Goal: Task Accomplishment & Management: Use online tool/utility

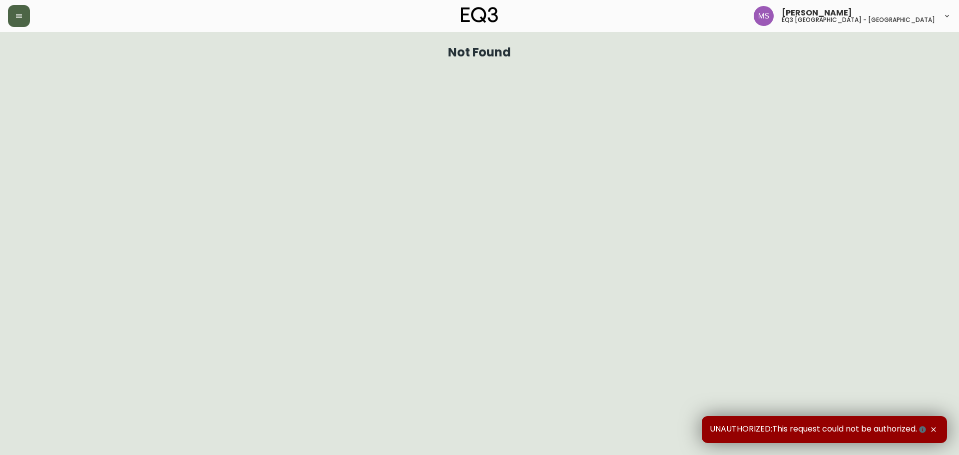
click at [19, 16] on icon "button" at bounding box center [19, 16] width 6 height 4
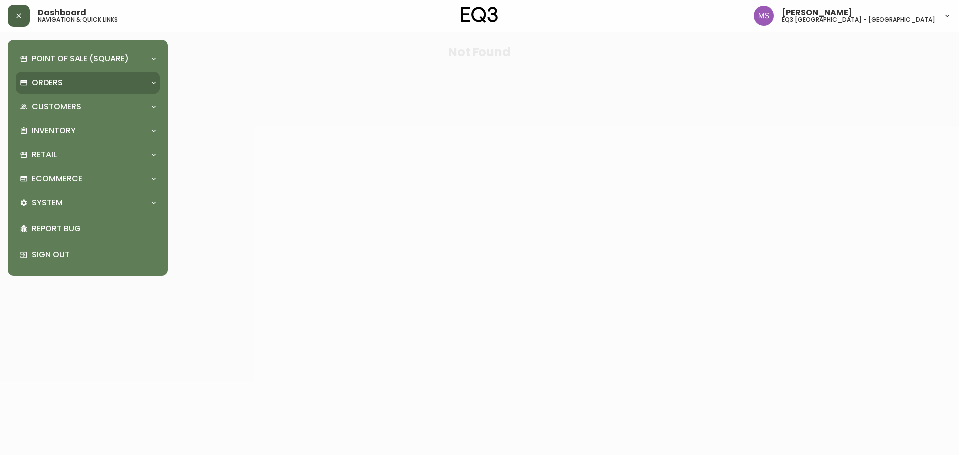
click at [67, 82] on div "Orders" at bounding box center [83, 82] width 126 height 11
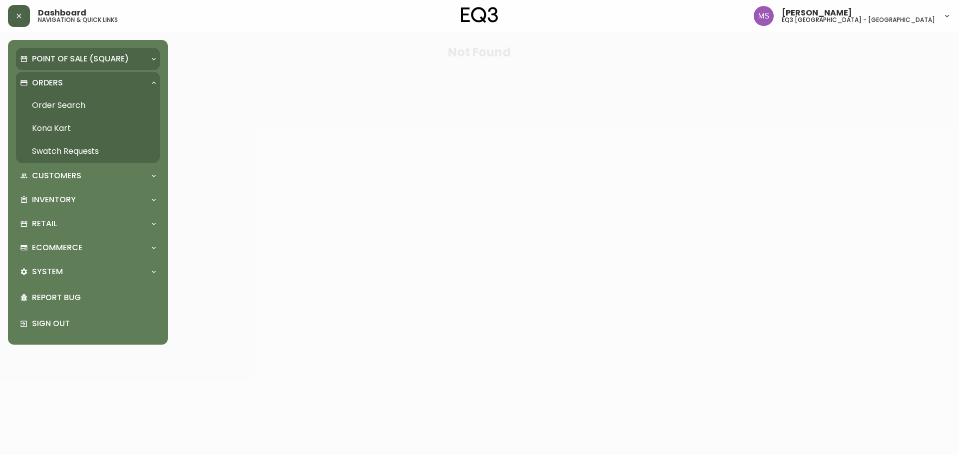
click at [76, 58] on p "Point of Sale (Square)" at bounding box center [80, 58] width 97 height 11
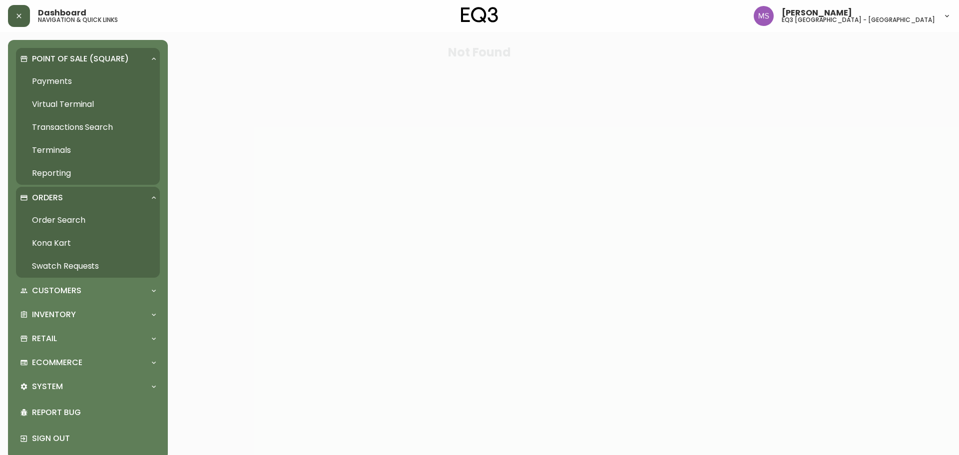
click at [42, 196] on p "Orders" at bounding box center [47, 197] width 31 height 11
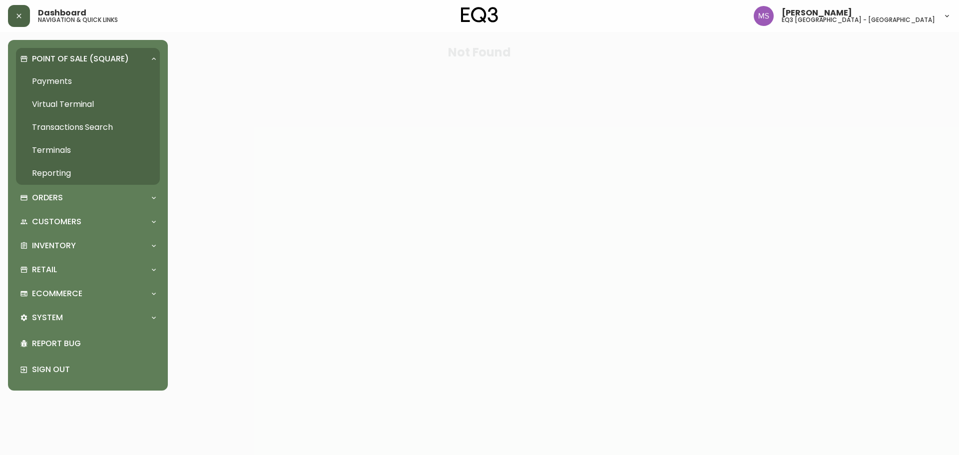
click at [56, 53] on p "Point of Sale (Square)" at bounding box center [80, 58] width 97 height 11
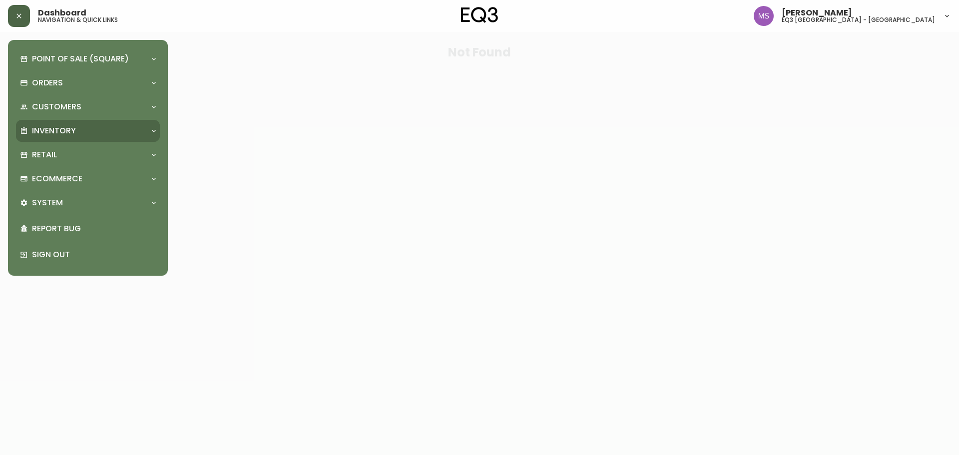
click at [52, 123] on div "Inventory" at bounding box center [88, 131] width 144 height 22
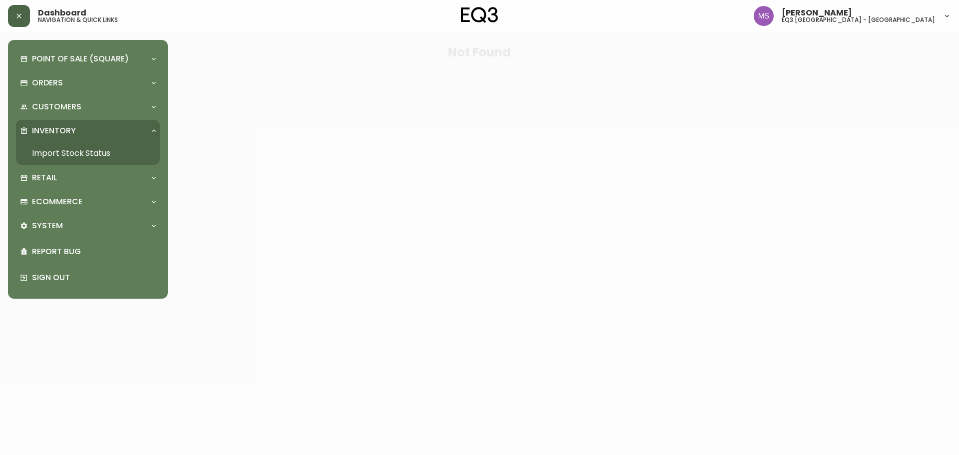
click at [65, 151] on link "Import Stock Status" at bounding box center [88, 153] width 144 height 23
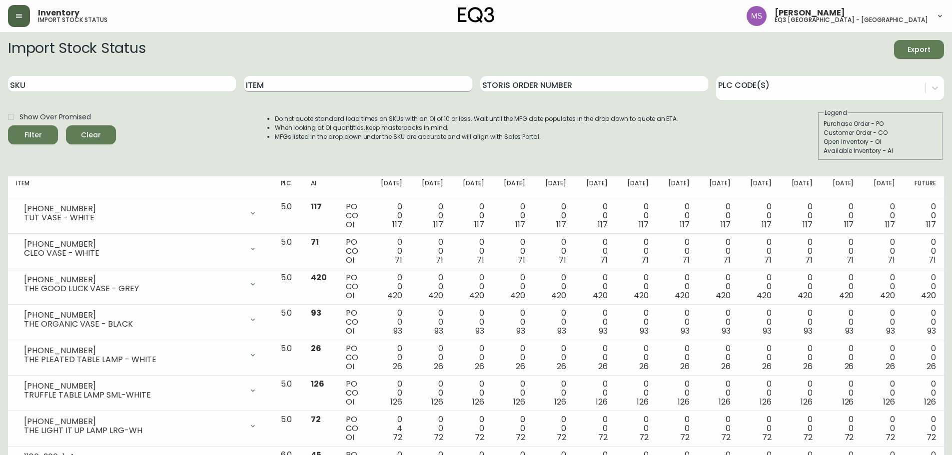
click at [310, 86] on input "Item" at bounding box center [358, 84] width 228 height 16
type input "SILK AND SNOW"
click at [8, 125] on button "Filter" at bounding box center [33, 134] width 50 height 19
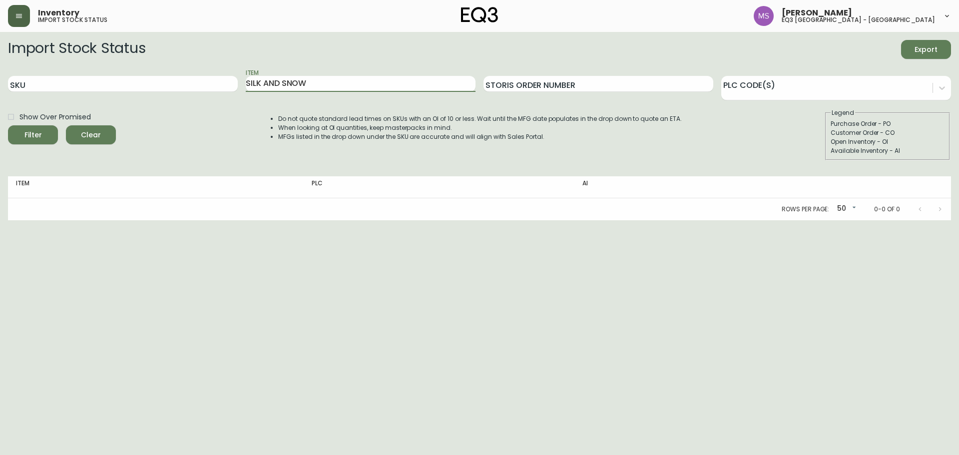
click at [13, 131] on button "Filter" at bounding box center [33, 134] width 50 height 19
click at [38, 134] on div "Filter" at bounding box center [32, 135] width 17 height 12
drag, startPoint x: 315, startPoint y: 82, endPoint x: 152, endPoint y: 109, distance: 164.6
click at [152, 109] on form "Import Stock Status Export SKU Item SILK AND SNOW Storis Order Number PLC Code(…" at bounding box center [479, 100] width 943 height 120
click at [549, 85] on input "Storis Order Number" at bounding box center [599, 84] width 230 height 16
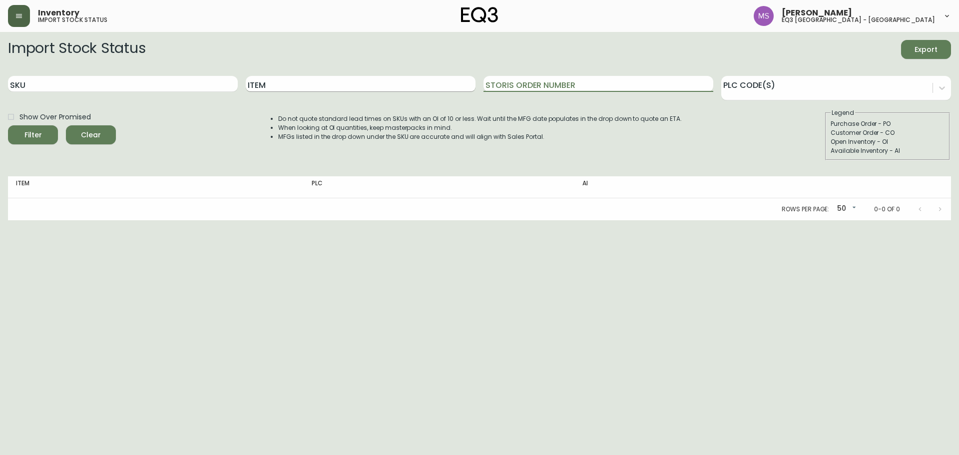
drag, startPoint x: 345, startPoint y: 73, endPoint x: 335, endPoint y: 84, distance: 15.2
click at [341, 77] on div "Item" at bounding box center [361, 84] width 230 height 32
click at [332, 87] on input "Item" at bounding box center [361, 84] width 230 height 16
type input "HAND TOWEL"
click at [8, 125] on button "Filter" at bounding box center [33, 134] width 50 height 19
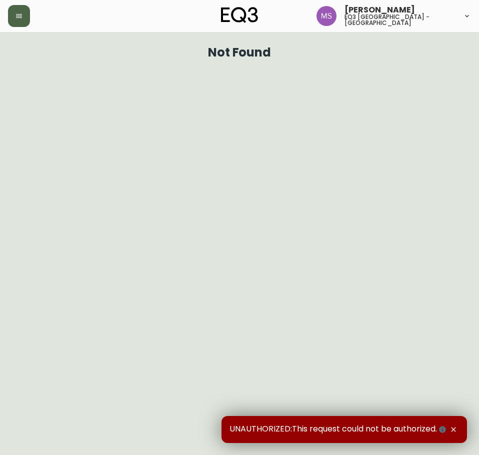
click at [13, 14] on button "button" at bounding box center [19, 16] width 22 height 22
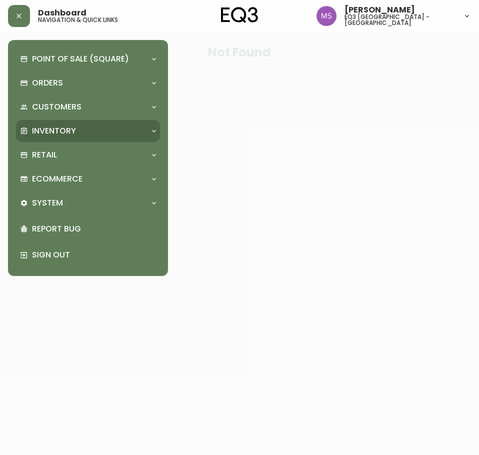
click at [71, 133] on p "Inventory" at bounding box center [54, 130] width 44 height 11
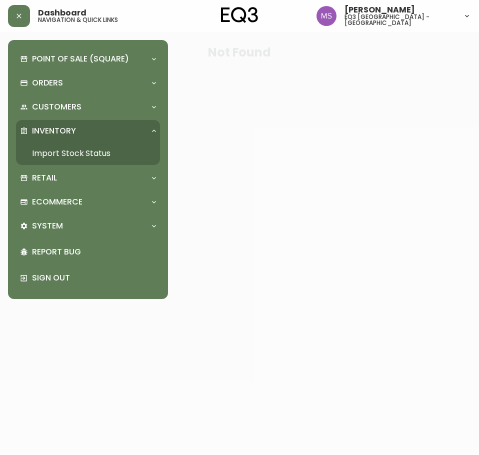
click at [102, 150] on link "Import Stock Status" at bounding box center [88, 153] width 144 height 23
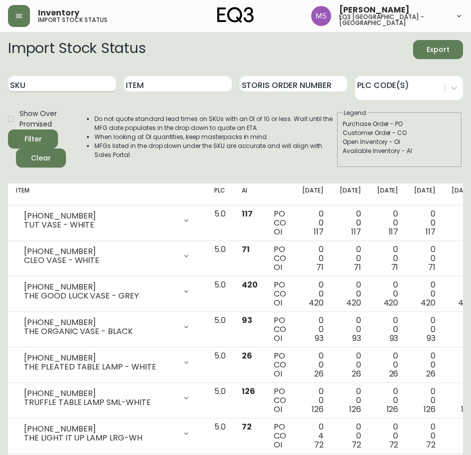
paste input "7130-428-13"
click at [59, 86] on input "7130-428-13" at bounding box center [62, 84] width 108 height 16
click at [8, 129] on button "Filter" at bounding box center [33, 138] width 50 height 19
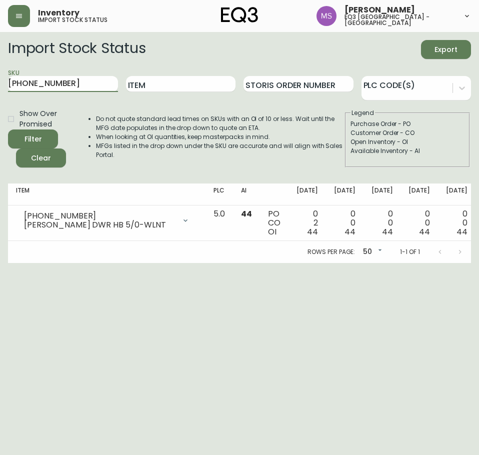
drag, startPoint x: 68, startPoint y: 76, endPoint x: 0, endPoint y: 103, distance: 73.6
click at [0, 103] on html "Inventory import stock status Marlond Samedy eq3 montréal - st laurent Import S…" at bounding box center [239, 131] width 479 height 263
paste input "45"
click at [8, 129] on button "Filter" at bounding box center [33, 138] width 50 height 19
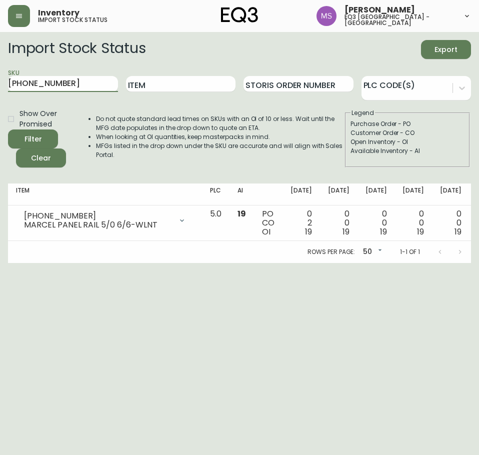
drag, startPoint x: 39, startPoint y: 89, endPoint x: 0, endPoint y: 95, distance: 40.4
click at [0, 95] on html "Inventory import stock status Marlond Samedy eq3 montréal - st laurent Import S…" at bounding box center [239, 131] width 479 height 263
paste input "12"
click at [8, 129] on button "Filter" at bounding box center [33, 138] width 50 height 19
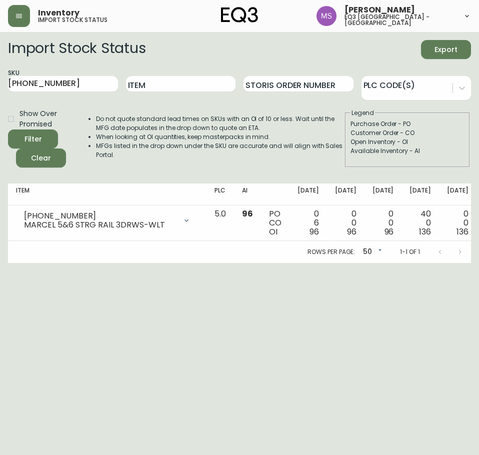
drag, startPoint x: 69, startPoint y: 88, endPoint x: 0, endPoint y: 87, distance: 69.5
click at [0, 87] on html "Inventory import stock status Marlond Samedy eq3 montréal - st laurent Import S…" at bounding box center [239, 131] width 479 height 263
paste input "9"
paste input "7130-419-13"
click at [8, 129] on button "Filter" at bounding box center [33, 138] width 50 height 19
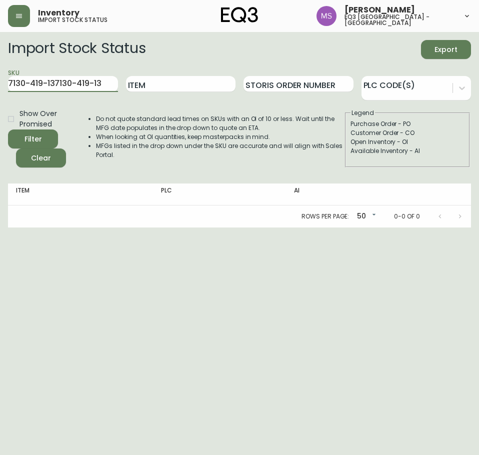
drag, startPoint x: 105, startPoint y: 85, endPoint x: 0, endPoint y: 93, distance: 105.7
click at [0, 93] on html "Inventory import stock status Marlond Samedy eq3 montréal - st laurent Import S…" at bounding box center [239, 113] width 479 height 227
click at [8, 129] on button "Filter" at bounding box center [33, 138] width 50 height 19
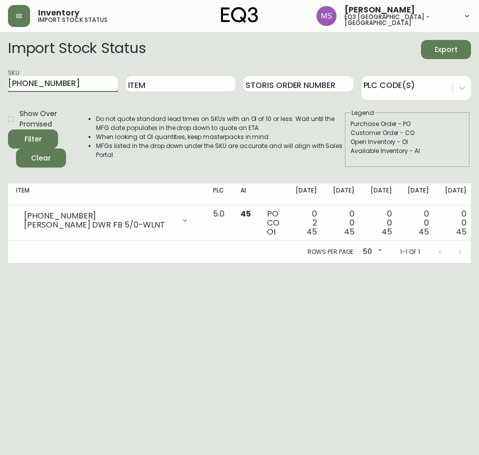
drag, startPoint x: 62, startPoint y: 88, endPoint x: 0, endPoint y: 89, distance: 62.9
click at [0, 89] on html "Inventory import stock status Marlond Samedy eq3 montréal - st laurent Import S…" at bounding box center [239, 131] width 479 height 263
paste input "3050-473-1"
click at [8, 129] on button "Filter" at bounding box center [33, 138] width 50 height 19
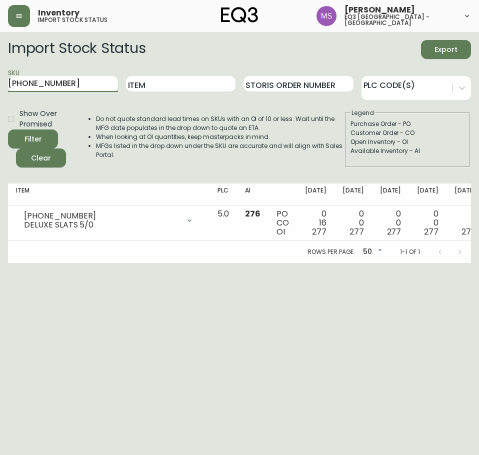
drag, startPoint x: 72, startPoint y: 84, endPoint x: 0, endPoint y: 71, distance: 73.2
click at [0, 81] on html "Inventory import stock status Marlond Samedy eq3 montréal - st laurent Import S…" at bounding box center [239, 131] width 479 height 263
paste input "7130-438-13"
click at [8, 129] on button "Filter" at bounding box center [33, 138] width 50 height 19
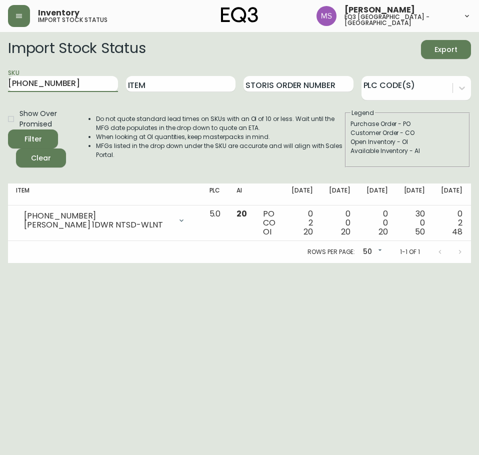
drag, startPoint x: 20, startPoint y: 91, endPoint x: 0, endPoint y: 91, distance: 21.0
click at [0, 91] on html "Inventory import stock status Marlond Samedy eq3 montréal - st laurent Import S…" at bounding box center [239, 131] width 479 height 263
paste input "20-0451"
click at [8, 129] on button "Filter" at bounding box center [33, 138] width 50 height 19
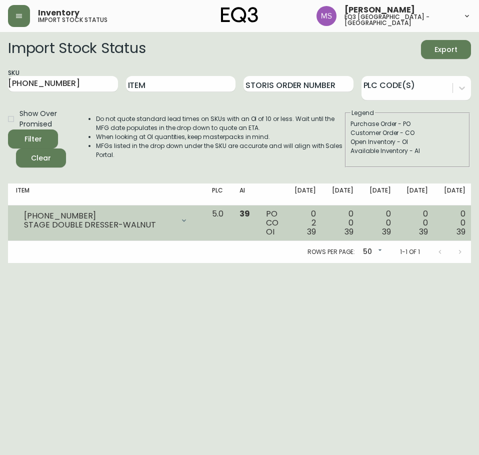
drag, startPoint x: 234, startPoint y: 351, endPoint x: 261, endPoint y: 228, distance: 126.3
click at [234, 263] on html "Inventory import stock status Marlond Samedy eq3 montréal - st laurent Import S…" at bounding box center [239, 131] width 479 height 263
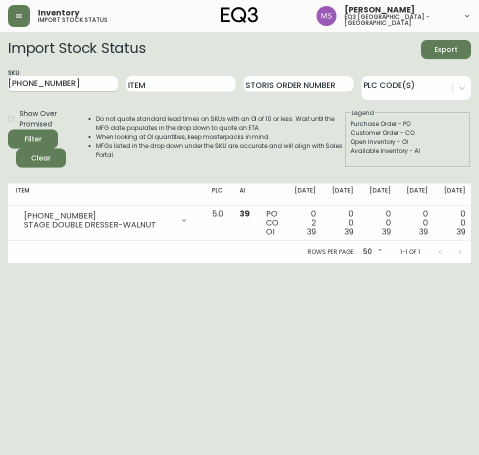
click at [77, 90] on input "7120-0451-13" at bounding box center [63, 84] width 110 height 16
click at [79, 79] on input "7120-0451-13" at bounding box center [63, 84] width 110 height 16
drag, startPoint x: 75, startPoint y: 84, endPoint x: 0, endPoint y: 91, distance: 76.3
click at [0, 91] on html "Inventory import stock status Marlond Samedy eq3 montréal - st laurent Import S…" at bounding box center [239, 131] width 479 height 263
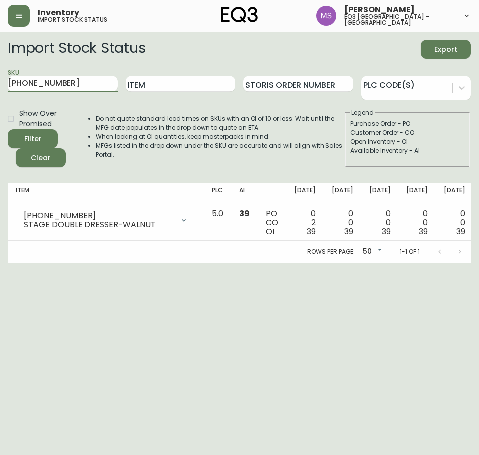
paste input "70-430-2"
type input "7170-430-23"
click at [8, 129] on button "Filter" at bounding box center [33, 138] width 50 height 19
